Goal: Find specific page/section: Find specific page/section

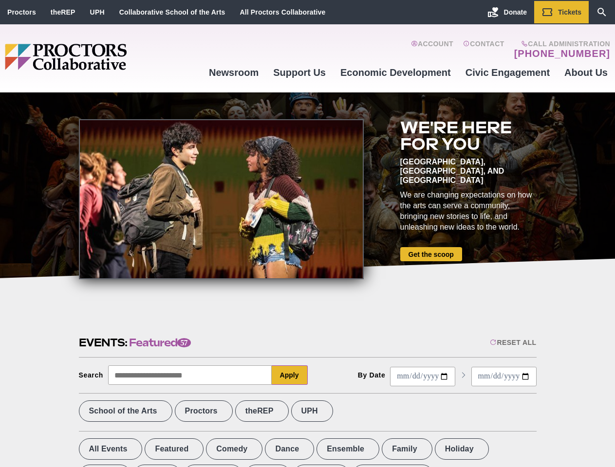
click at [307, 234] on div at bounding box center [221, 199] width 285 height 160
click at [512, 343] on div "Reset All" at bounding box center [513, 343] width 46 height 8
click at [290, 375] on button "Apply" at bounding box center [290, 375] width 36 height 19
